Goal: Transaction & Acquisition: Purchase product/service

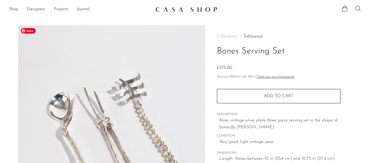
click at [124, 76] on img at bounding box center [111, 128] width 187 height 206
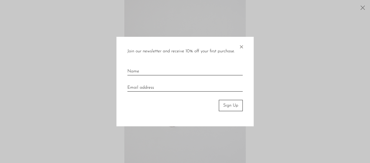
click at [243, 45] on span "×" at bounding box center [241, 46] width 5 height 18
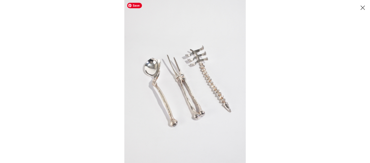
click at [198, 69] on img at bounding box center [184, 81] width 121 height 163
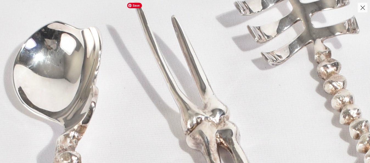
drag, startPoint x: 206, startPoint y: 66, endPoint x: 323, endPoint y: 56, distance: 116.9
click at [323, 57] on img at bounding box center [234, 149] width 660 height 884
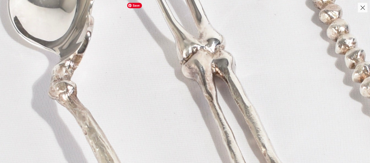
drag, startPoint x: 278, startPoint y: 116, endPoint x: 234, endPoint y: 16, distance: 108.9
click at [234, 16] on img at bounding box center [229, 78] width 660 height 884
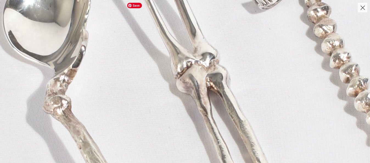
click at [363, 11] on button "Close" at bounding box center [363, 8] width 10 height 10
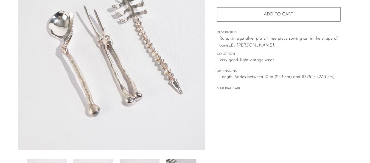
scroll to position [82, 0]
click at [227, 89] on button "MATERIAL CARE" at bounding box center [229, 88] width 24 height 4
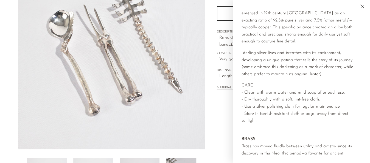
click at [209, 114] on div "Collections Tableware Bones Serving Set £375.00 Starting at $34 /mo with Affirm…" at bounding box center [278, 72] width 147 height 259
click at [220, 114] on div "Collections Tableware Bones Serving Set £375.00 Starting at $34 /mo with Affirm…" at bounding box center [278, 72] width 147 height 259
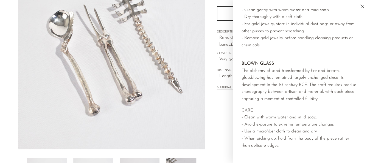
scroll to position [418, 0]
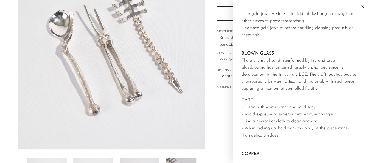
click at [359, 8] on icon "Close" at bounding box center [362, 6] width 7 height 7
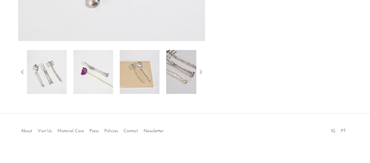
scroll to position [192, 0]
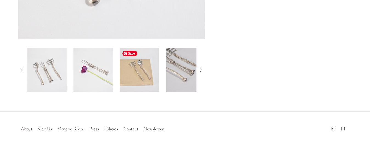
click at [142, 66] on img at bounding box center [140, 70] width 40 height 44
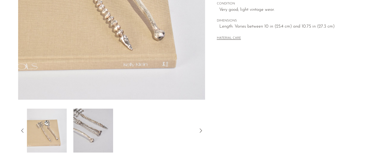
scroll to position [137, 0]
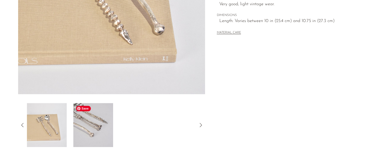
click at [107, 126] on img at bounding box center [93, 125] width 40 height 44
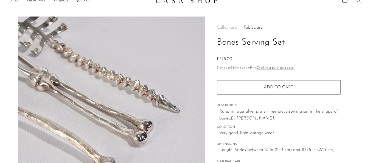
scroll to position [0, 0]
